Goal: Find specific page/section

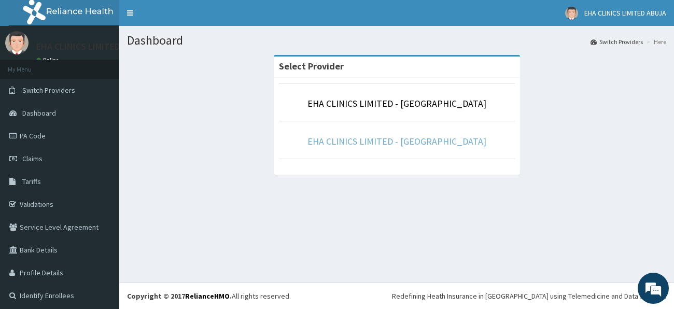
click at [385, 143] on link "EHA CLINICS LIMITED - [GEOGRAPHIC_DATA]" at bounding box center [396, 141] width 179 height 12
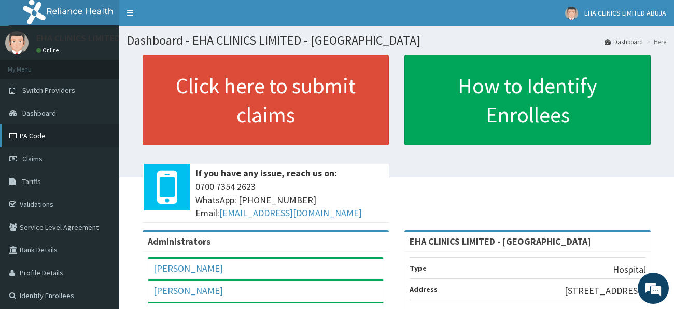
click at [68, 133] on link "PA Code" at bounding box center [59, 135] width 119 height 23
